Goal: Communication & Community: Answer question/provide support

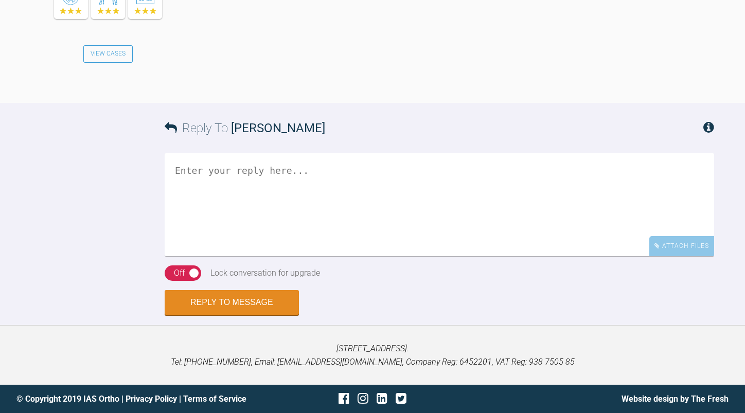
scroll to position [8429, 0]
click at [451, 176] on textarea at bounding box center [439, 204] width 549 height 103
type textarea "T"
type textarea "I"
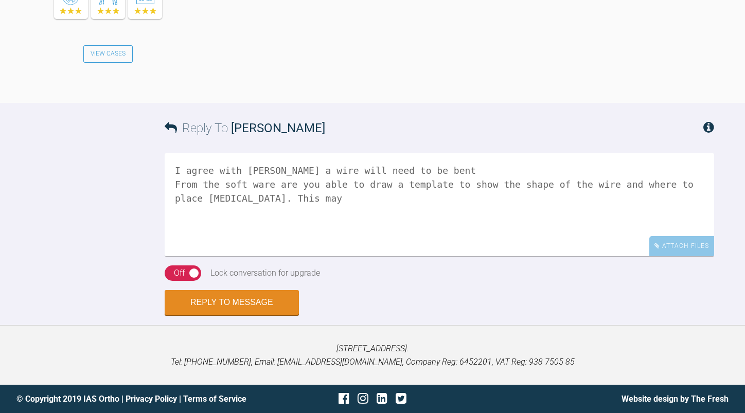
drag, startPoint x: 260, startPoint y: 195, endPoint x: 237, endPoint y: 204, distance: 24.6
click at [237, 204] on textarea "I agree with [PERSON_NAME] a wire will need to be bent From the soft ware are y…" at bounding box center [439, 204] width 549 height 103
click at [301, 196] on textarea "I agree with [PERSON_NAME] a wire will need to be bent From the soft ware are y…" at bounding box center [439, 204] width 549 height 103
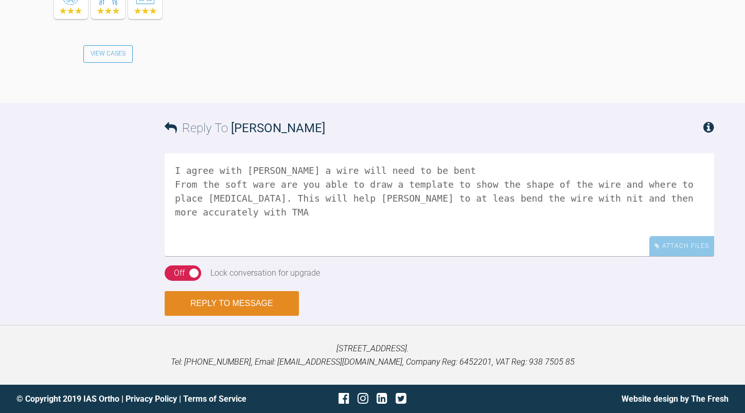
type textarea "I agree with [PERSON_NAME] a wire will need to be bent From the soft ware are y…"
click at [245, 303] on button "Reply to Message" at bounding box center [232, 303] width 134 height 25
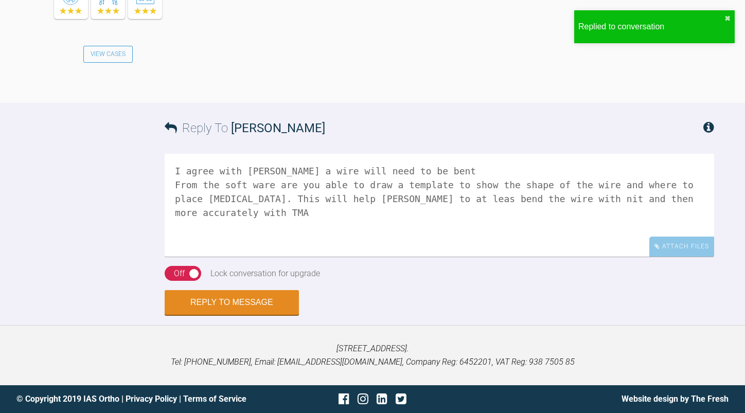
scroll to position [8707, 0]
